Goal: Check status: Check status

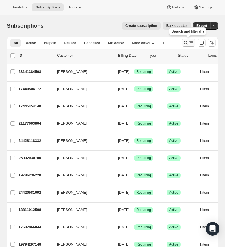
click at [186, 41] on icon "Search and filter results" at bounding box center [186, 43] width 6 height 6
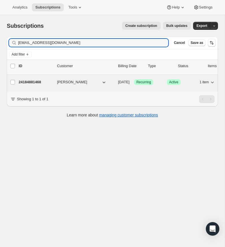
type input "[EMAIL_ADDRESS][DOMAIN_NAME]"
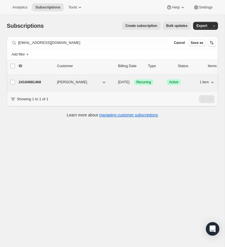
click at [30, 81] on p "24184881468" at bounding box center [36, 82] width 34 height 6
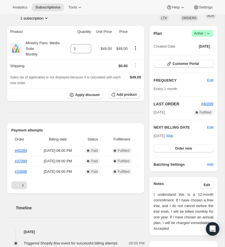
scroll to position [51, 0]
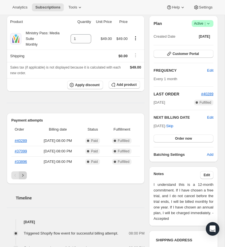
click at [23, 178] on icon "Next" at bounding box center [23, 175] width 6 height 6
click at [24, 178] on icon "Next" at bounding box center [23, 175] width 6 height 6
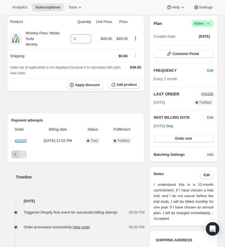
click at [14, 157] on icon "Previous" at bounding box center [15, 154] width 6 height 6
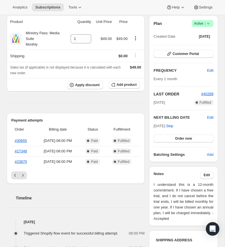
click at [23, 178] on icon "Next" at bounding box center [23, 175] width 6 height 6
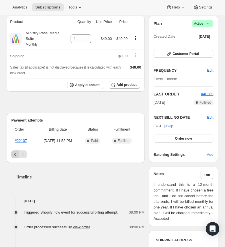
click at [13, 157] on icon "Previous" at bounding box center [15, 154] width 6 height 6
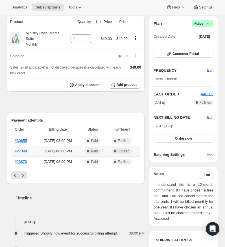
click at [13, 156] on th "#27348" at bounding box center [23, 151] width 24 height 10
click at [14, 178] on icon "Previous" at bounding box center [15, 175] width 6 height 6
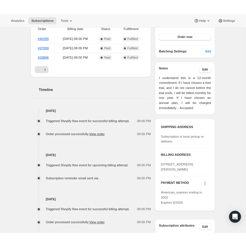
scroll to position [164, 0]
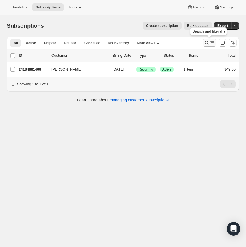
click at [208, 41] on icon "Search and filter results" at bounding box center [207, 43] width 6 height 6
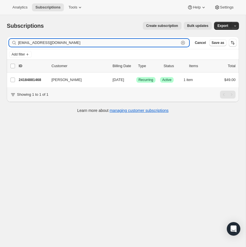
drag, startPoint x: 183, startPoint y: 42, endPoint x: 115, endPoint y: 45, distance: 67.6
click at [183, 42] on icon "button" at bounding box center [183, 43] width 6 height 6
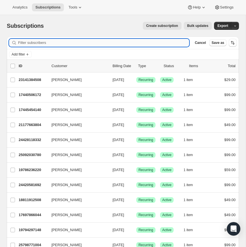
paste input "[EMAIL_ADDRESS][DOMAIN_NAME]"
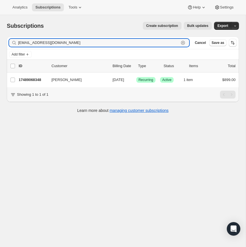
type input "[EMAIL_ADDRESS][DOMAIN_NAME]"
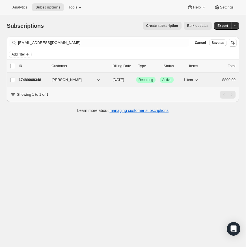
click at [27, 78] on p "17489068348" at bounding box center [33, 80] width 28 height 6
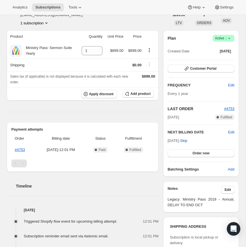
scroll to position [38, 0]
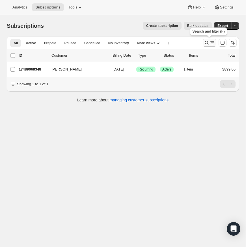
click at [207, 42] on icon "Search and filter results" at bounding box center [207, 43] width 4 height 4
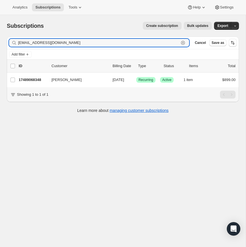
click at [182, 41] on icon "button" at bounding box center [183, 43] width 6 height 6
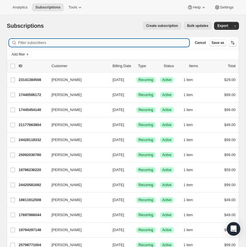
paste input "[EMAIL_ADDRESS][DOMAIN_NAME]"
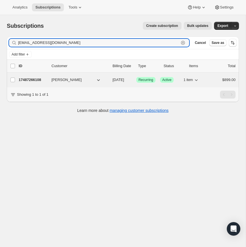
type input "[EMAIL_ADDRESS][DOMAIN_NAME]"
click at [31, 79] on p "17487266108" at bounding box center [33, 80] width 28 height 6
